Goal: Task Accomplishment & Management: Manage account settings

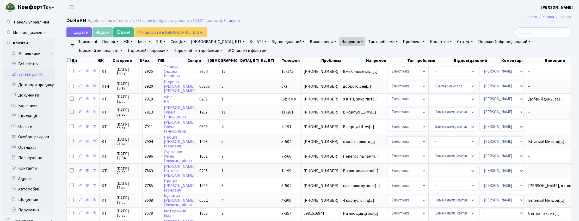
select select "25"
drag, startPoint x: 352, startPoint y: 15, endPoint x: 348, endPoint y: 50, distance: 35.1
click at [410, 14] on header "Комфорт Таун Корчун І. С. Мій обліковий запис Вийти" at bounding box center [289, 7] width 579 height 14
click at [227, 18] on link "Скинути" at bounding box center [232, 20] width 16 height 5
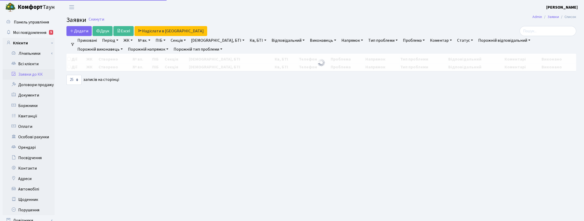
select select "25"
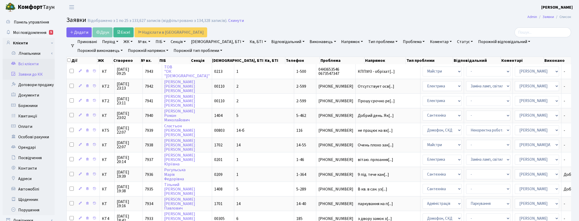
click at [21, 65] on link "Всі клієнти" at bounding box center [29, 64] width 52 height 10
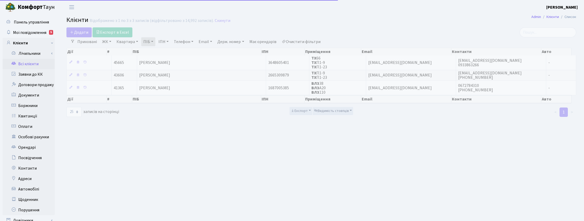
select select "25"
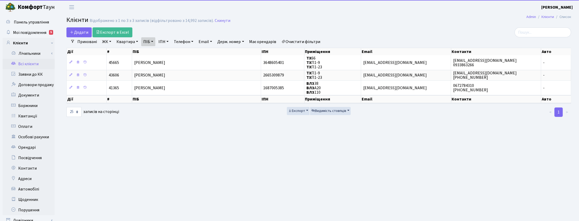
click at [152, 41] on link "ПІБ" at bounding box center [148, 41] width 14 height 9
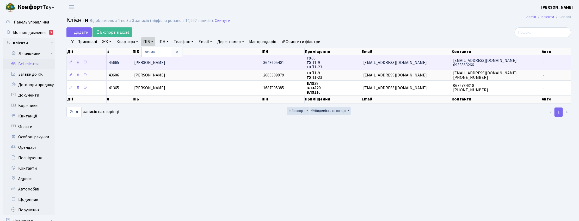
click at [180, 58] on div "Додати Експорт в Excel Фільтри Приховані ЖК ТХ, вул. Ділова, 1/2 КТ, вул. Реген…" at bounding box center [319, 72] width 513 height 90
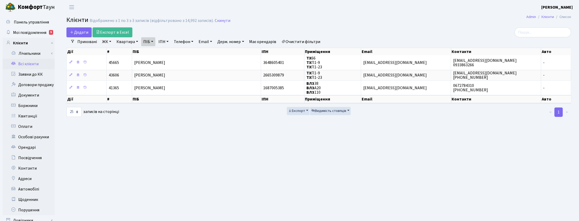
click at [183, 27] on div "Додати Експорт в Excel" at bounding box center [233, 32] width 334 height 10
click at [132, 41] on link "Квартира" at bounding box center [127, 41] width 26 height 9
click at [218, 22] on link "Скинути" at bounding box center [223, 20] width 16 height 5
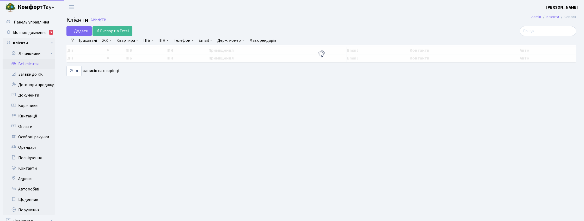
select select "25"
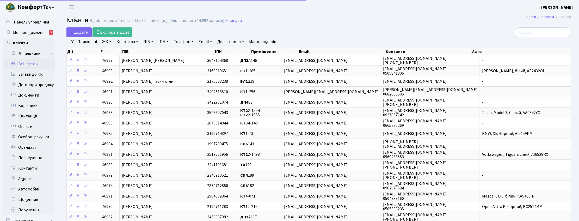
click at [125, 42] on link "Квартира" at bounding box center [127, 41] width 26 height 9
click at [131, 50] on input "text" at bounding box center [130, 52] width 30 height 10
type input "11"
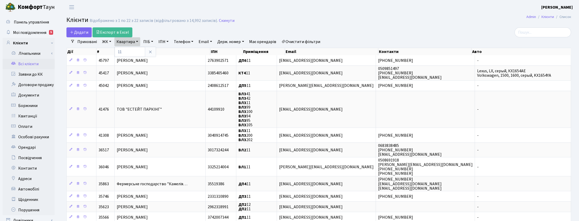
click at [109, 42] on link "ЖК" at bounding box center [106, 41] width 13 height 9
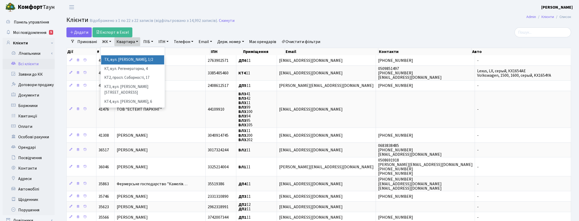
click at [111, 56] on li "ТХ, вул. [PERSON_NAME], 1/2" at bounding box center [132, 59] width 63 height 9
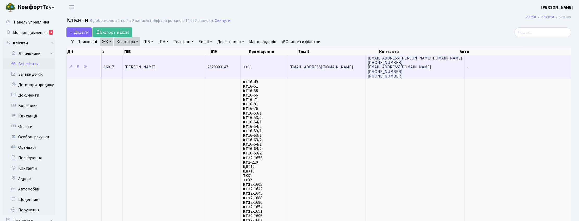
click at [175, 71] on td "Подоляк Наталія Миколаївна" at bounding box center [163, 66] width 83 height 23
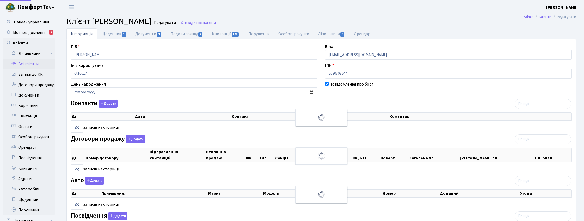
select select "25"
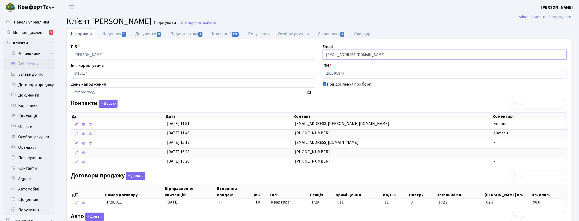
drag, startPoint x: 382, startPoint y: 55, endPoint x: 314, endPoint y: 55, distance: 67.5
click at [314, 55] on div "ПІБ [PERSON_NAME] Email [EMAIL_ADDRESS][DOMAIN_NAME] Ім'я користувача ct16017 І…" at bounding box center [319, 198] width 504 height 308
click at [576, 171] on div "Інформація Щоденник 1 Документи 9 Подати заявку 2 Квитанції 122 Порушення Особо…" at bounding box center [319, 199] width 520 height 342
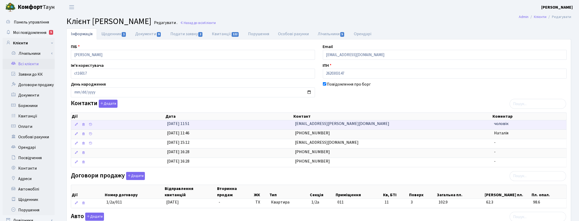
click at [313, 124] on span "i.mazur@sergo.ua" at bounding box center [342, 124] width 95 height 6
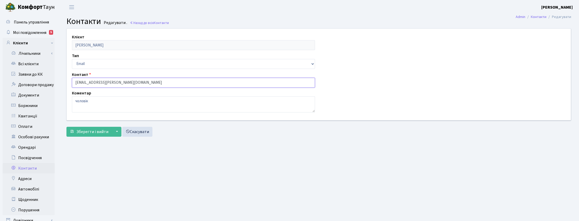
drag, startPoint x: 115, startPoint y: 82, endPoint x: 68, endPoint y: 81, distance: 47.4
click at [68, 81] on div "Клієнт [PERSON_NAME] Тип Email Телефон Контакт [EMAIL_ADDRESS][PERSON_NAME][DOM…" at bounding box center [319, 74] width 512 height 91
